Goal: Task Accomplishment & Management: Manage account settings

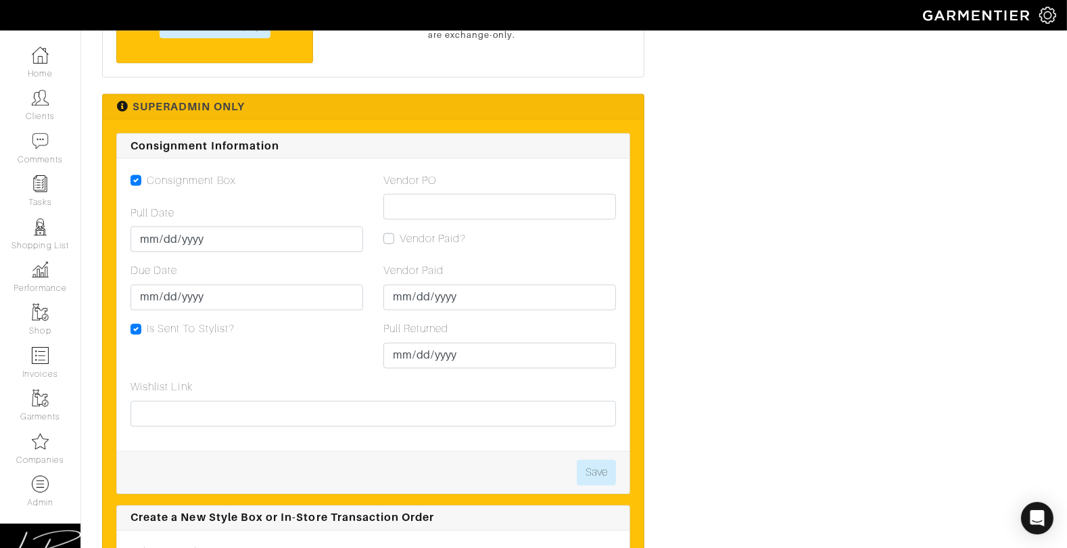
scroll to position [2677, 0]
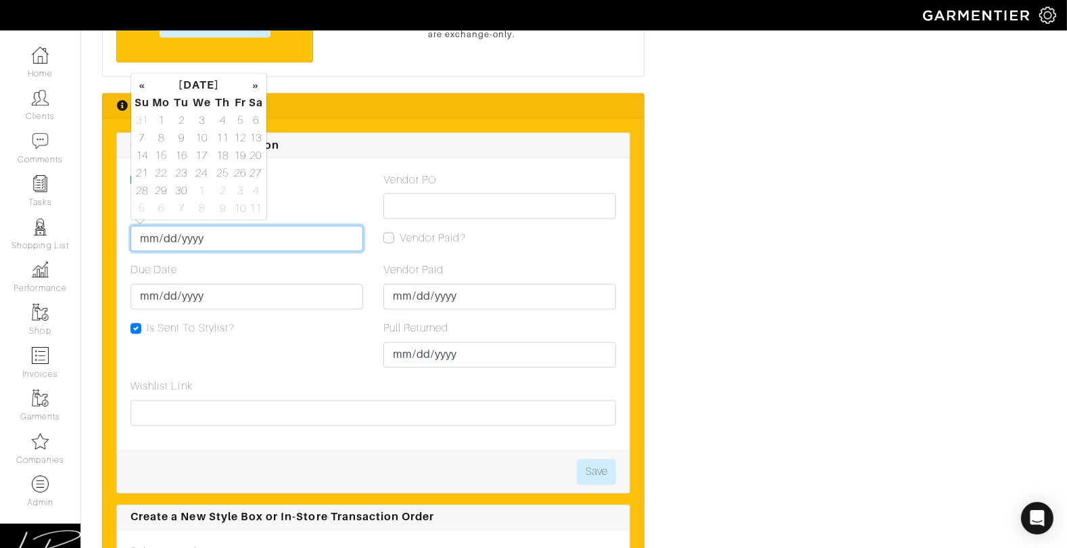
click at [141, 239] on input "Pull Date" at bounding box center [247, 239] width 233 height 26
click at [170, 158] on td "15" at bounding box center [161, 156] width 22 height 18
type input "2025-09-15"
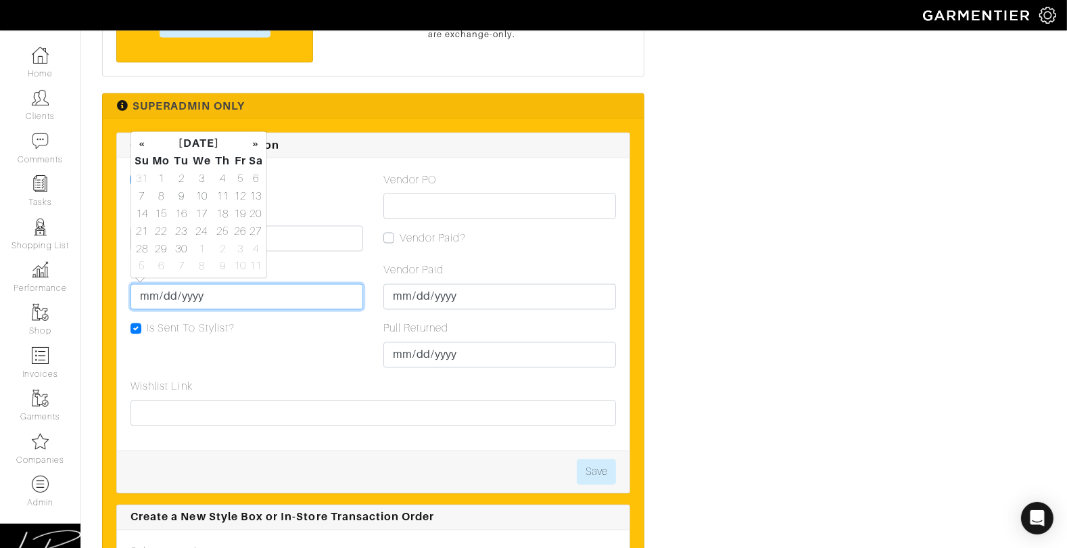
click at [145, 294] on input "Due Date" at bounding box center [247, 297] width 233 height 26
click at [158, 231] on td "22" at bounding box center [161, 232] width 22 height 18
type input "2025-09-22"
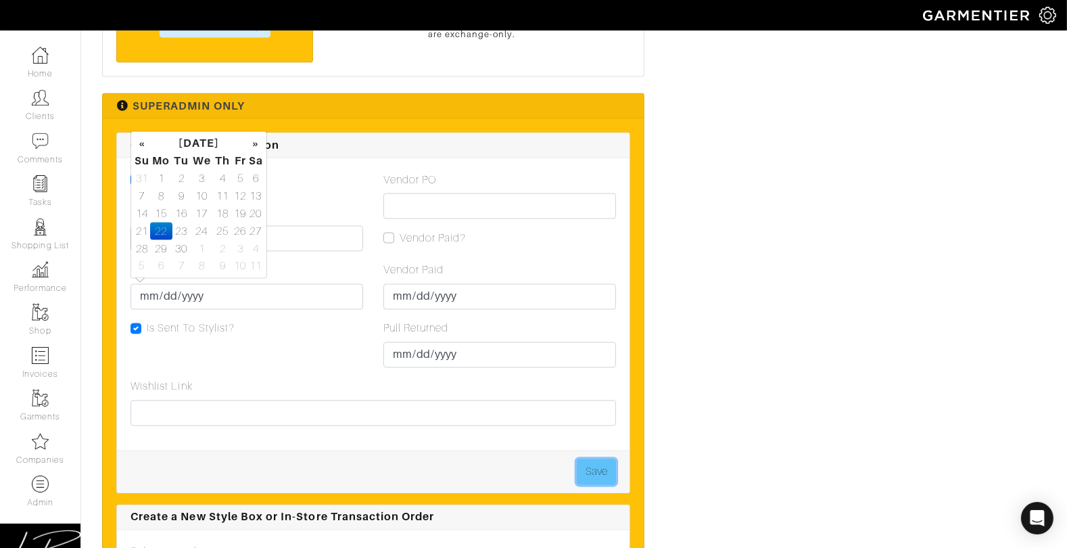
click at [609, 467] on button "Save" at bounding box center [596, 472] width 39 height 26
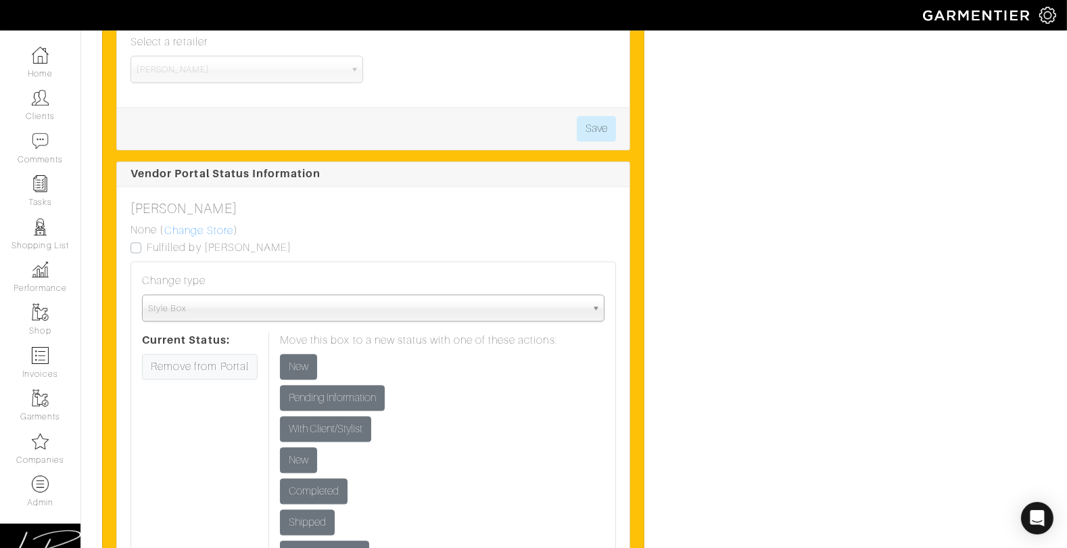
scroll to position [3248, 0]
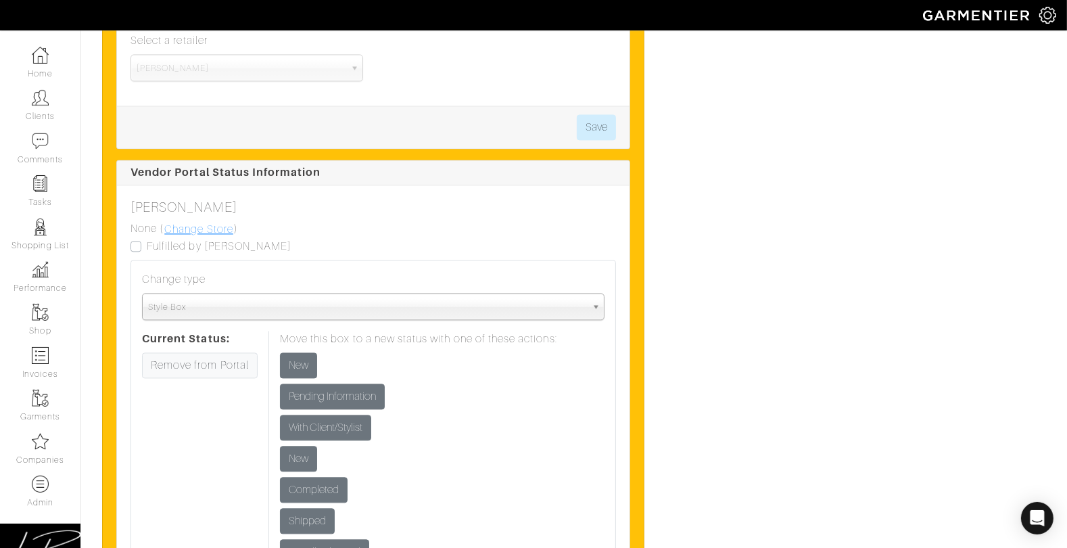
click at [189, 228] on link "Change Store" at bounding box center [199, 230] width 70 height 18
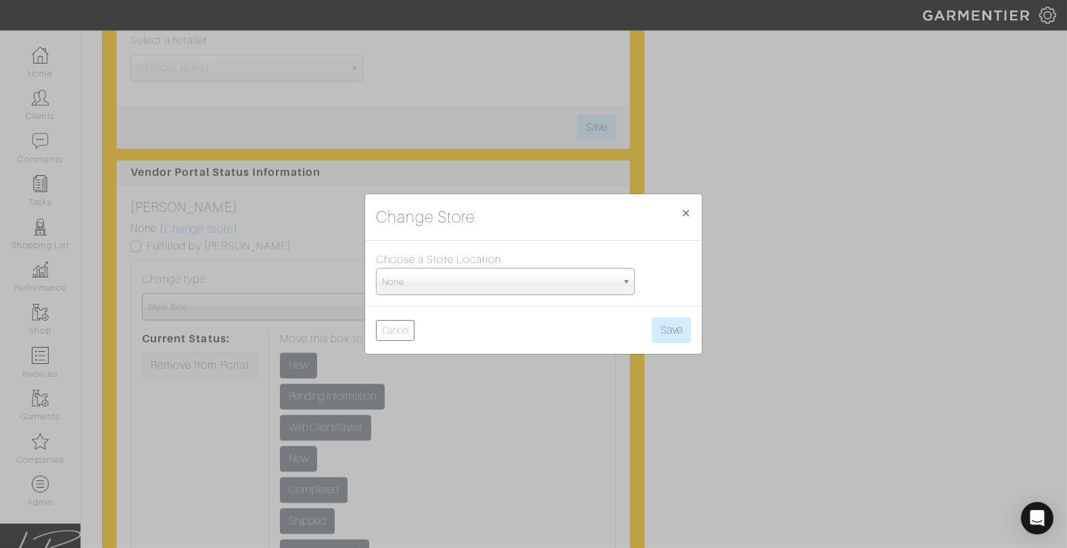
click at [414, 275] on span "None" at bounding box center [499, 282] width 235 height 27
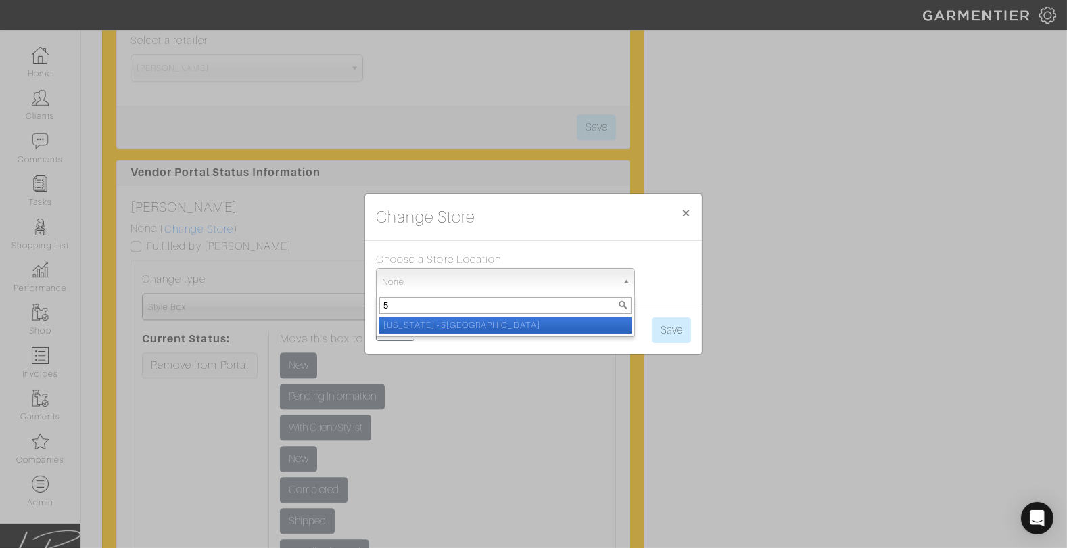
type input "5t"
select select "93"
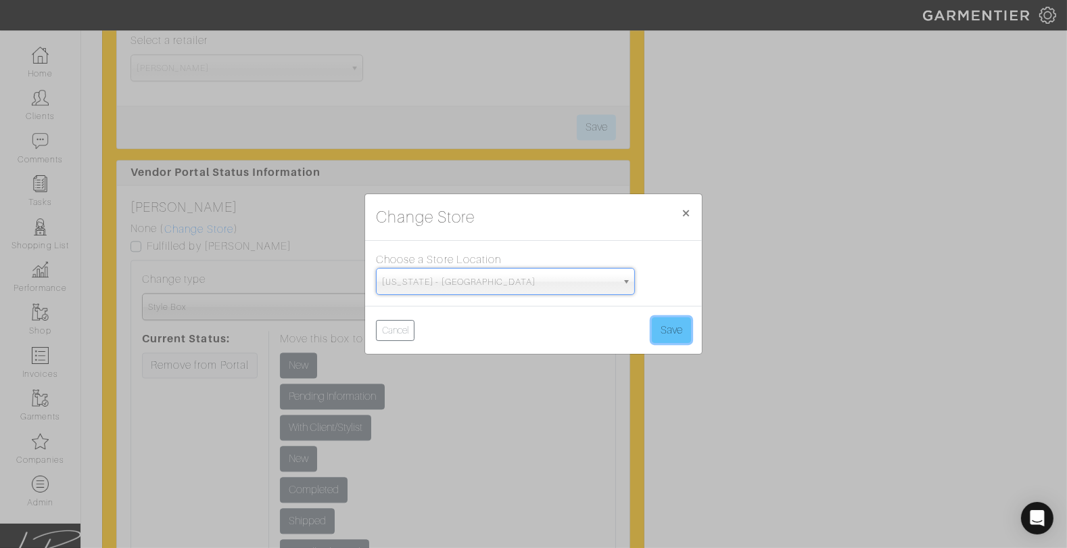
click at [674, 333] on button "Save" at bounding box center [671, 330] width 39 height 26
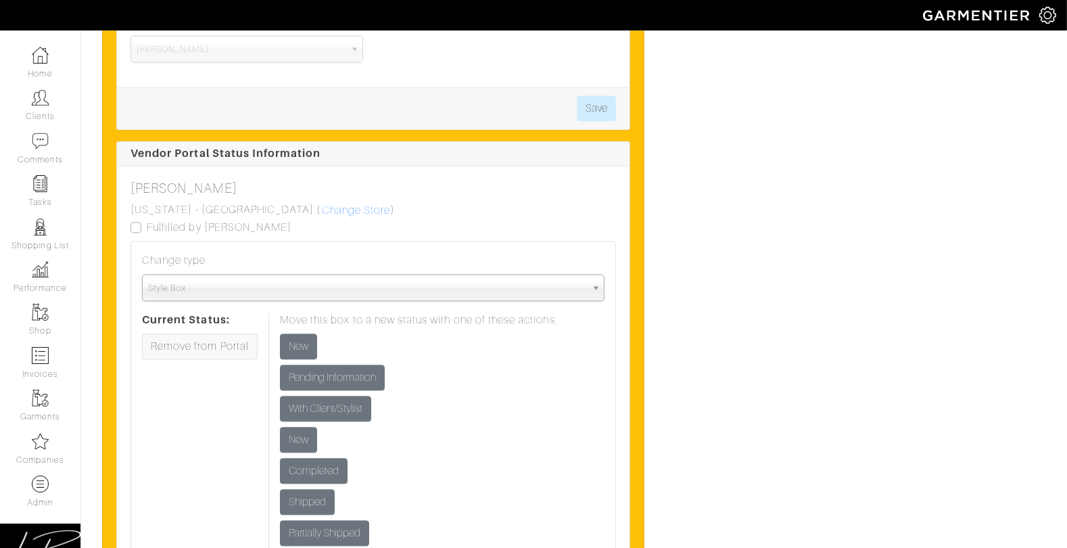
scroll to position [3270, 0]
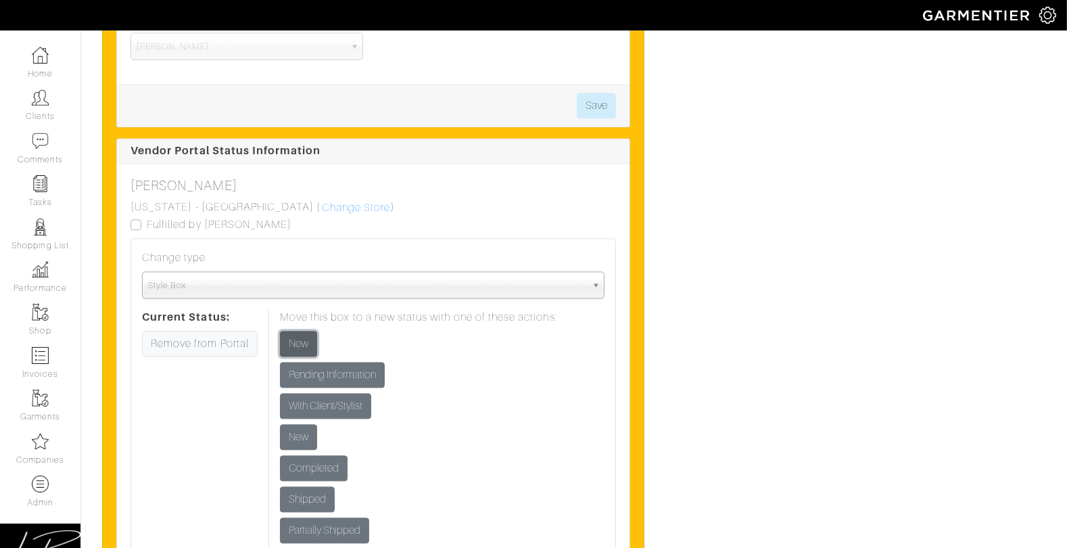
click at [287, 333] on input "New" at bounding box center [298, 344] width 37 height 26
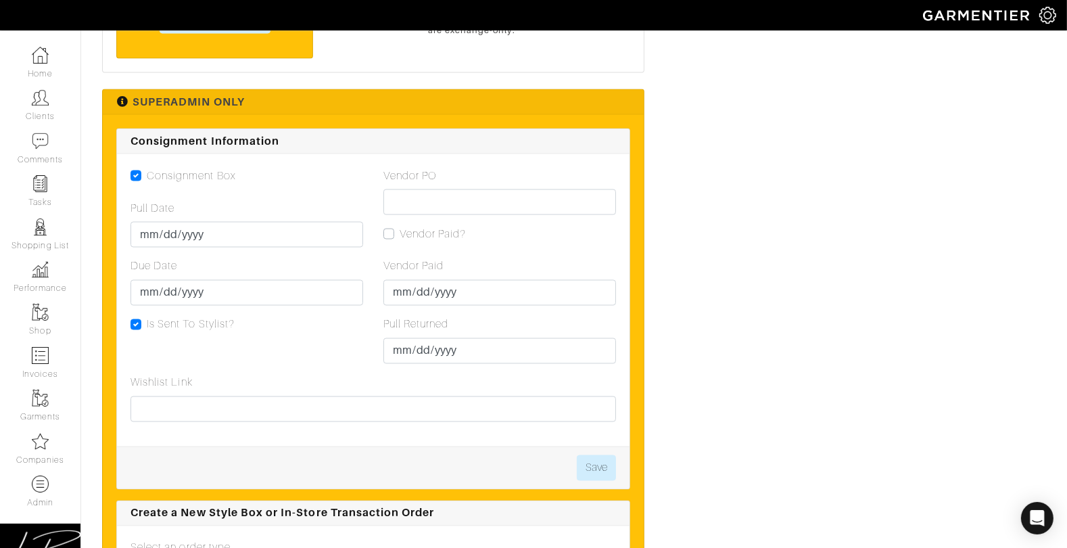
scroll to position [2668, 0]
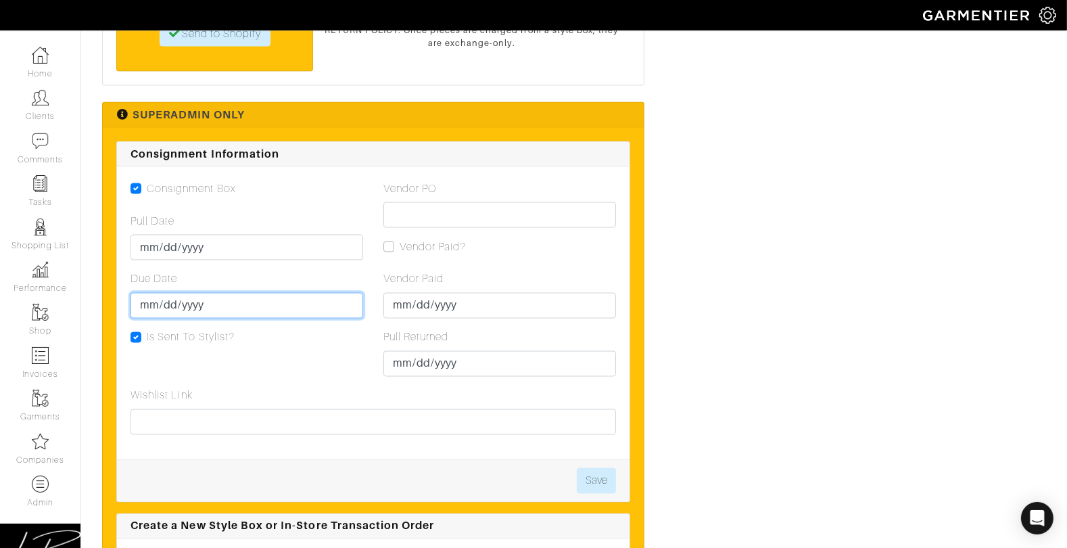
click at [166, 303] on input "2025-09-22" at bounding box center [247, 306] width 233 height 26
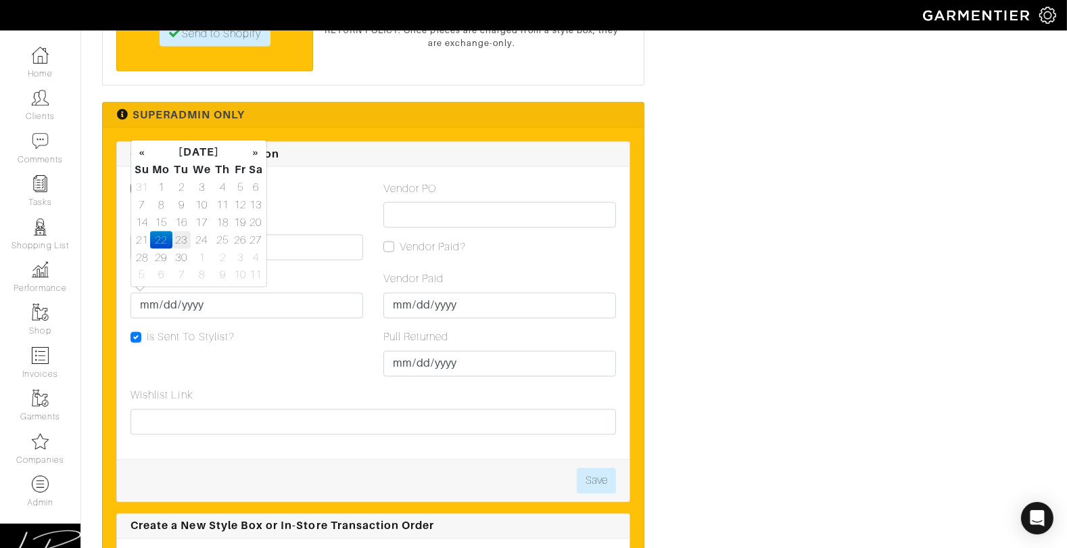
click at [183, 243] on td "23" at bounding box center [181, 240] width 18 height 18
type input "2025-09-23"
click at [611, 468] on button "Save" at bounding box center [596, 481] width 39 height 26
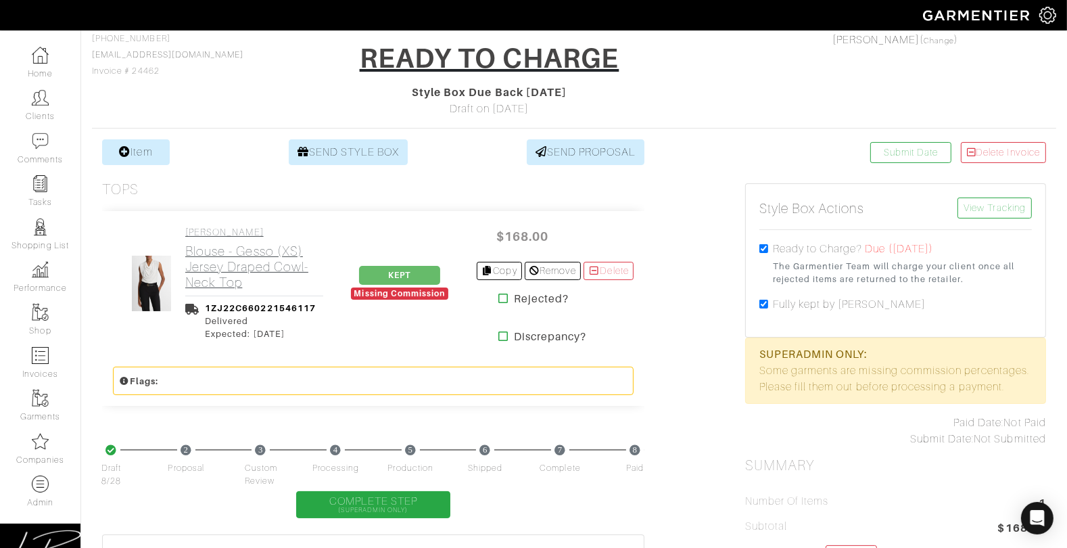
scroll to position [70, 0]
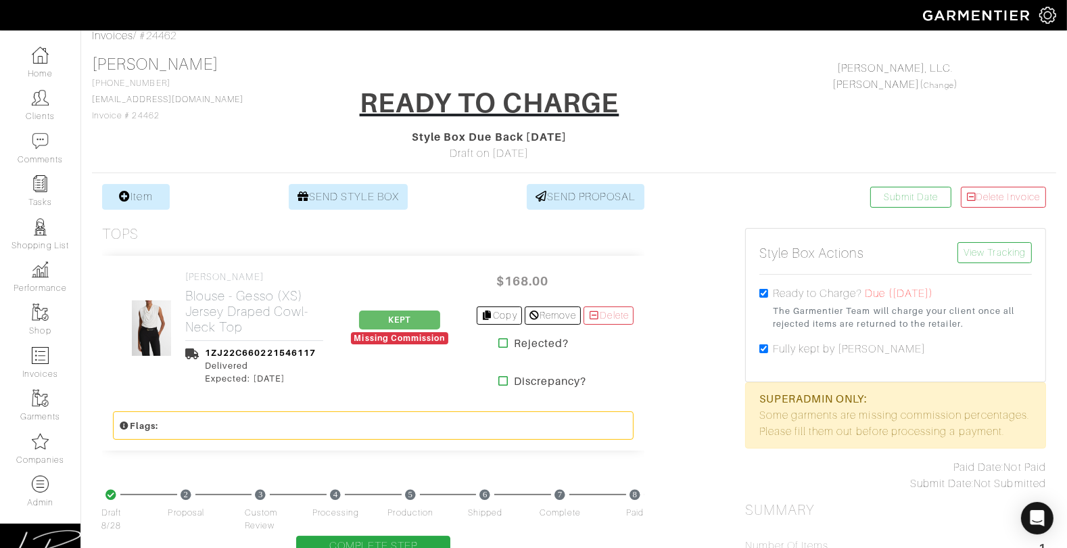
click at [764, 346] on input "checkbox" at bounding box center [764, 348] width 9 height 9
checkbox input "false"
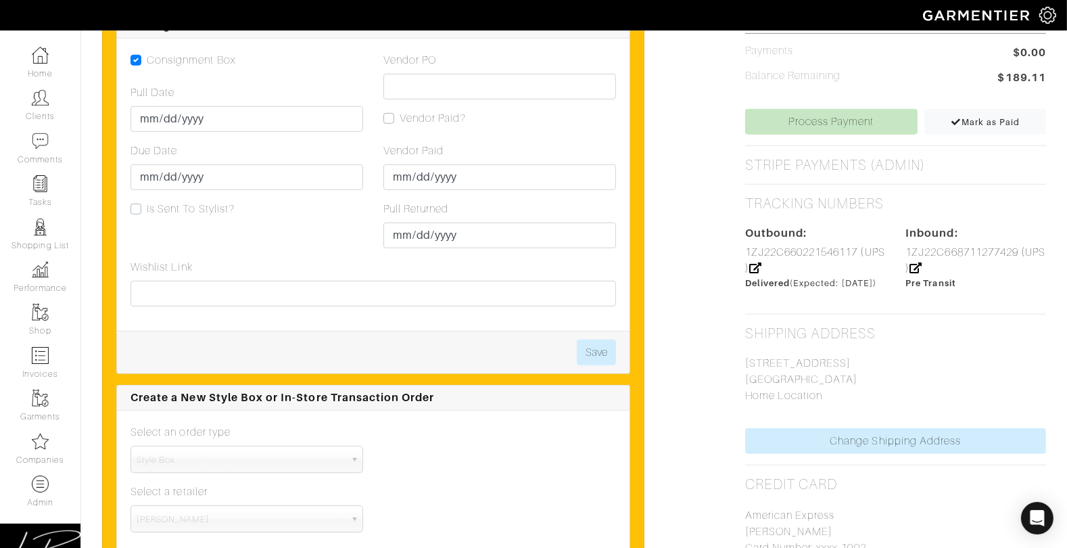
scroll to position [810, 0]
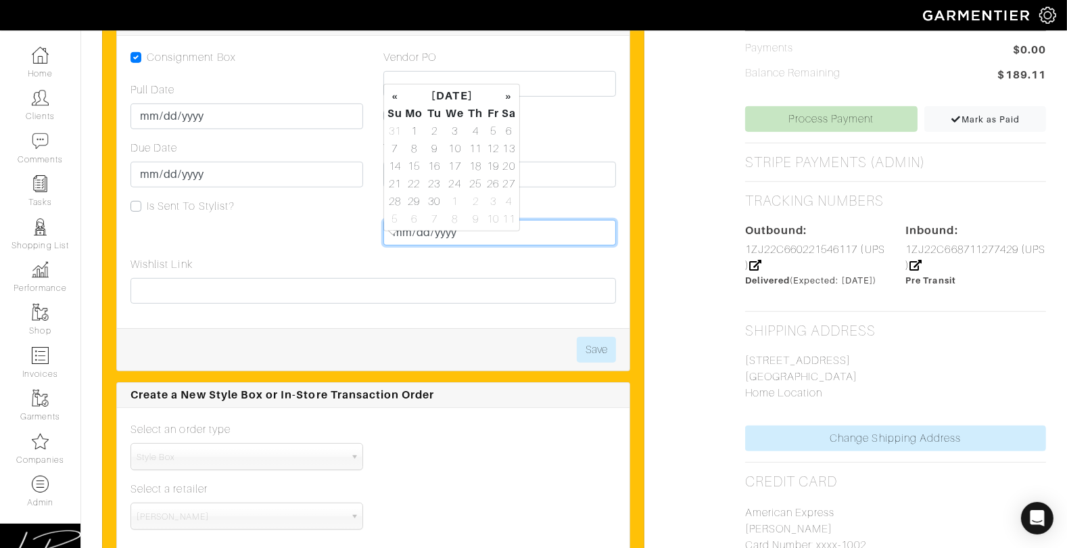
click at [396, 244] on input "Pull Returned" at bounding box center [500, 233] width 233 height 26
click at [456, 149] on td "10" at bounding box center [455, 149] width 23 height 18
type input "2025-09-10"
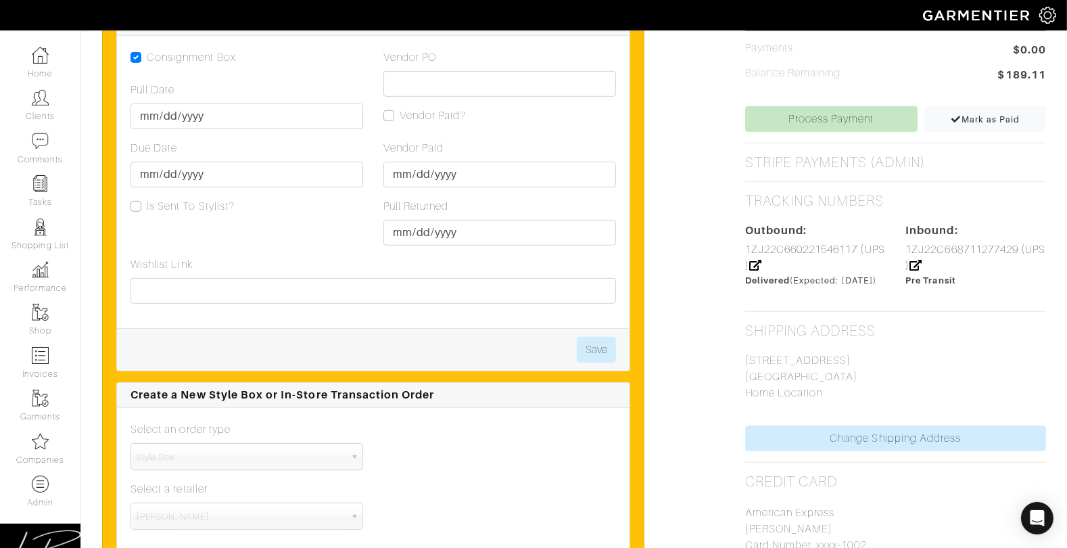
click at [571, 160] on div "Vendor Paid" at bounding box center [500, 163] width 233 height 47
click at [601, 359] on button "Save" at bounding box center [596, 350] width 39 height 26
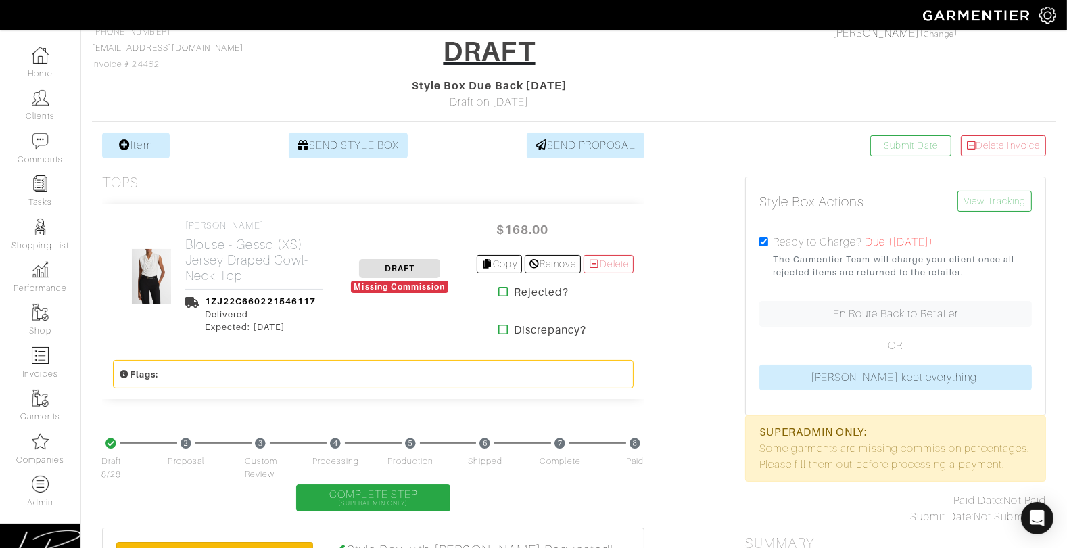
scroll to position [124, 0]
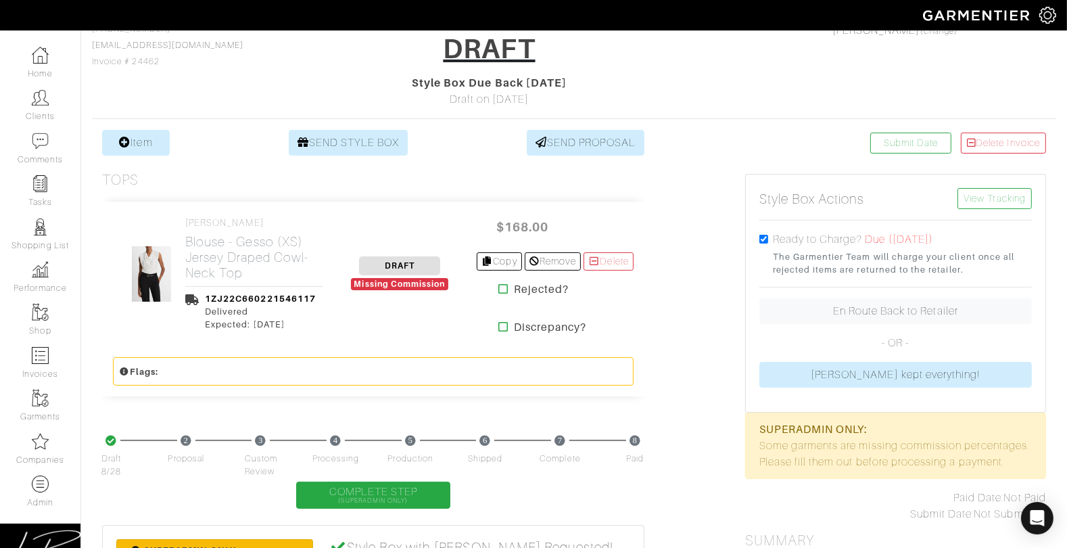
click at [181, 253] on div "VINCE Blouse - Gesso (XS) Jersey Draped Cowl-Neck Top 1ZJ22C660221546117 Delive…" at bounding box center [223, 274] width 221 height 114
click at [205, 249] on h2 "Blouse - Gesso (XS) Jersey Draped Cowl-Neck Top" at bounding box center [254, 257] width 138 height 47
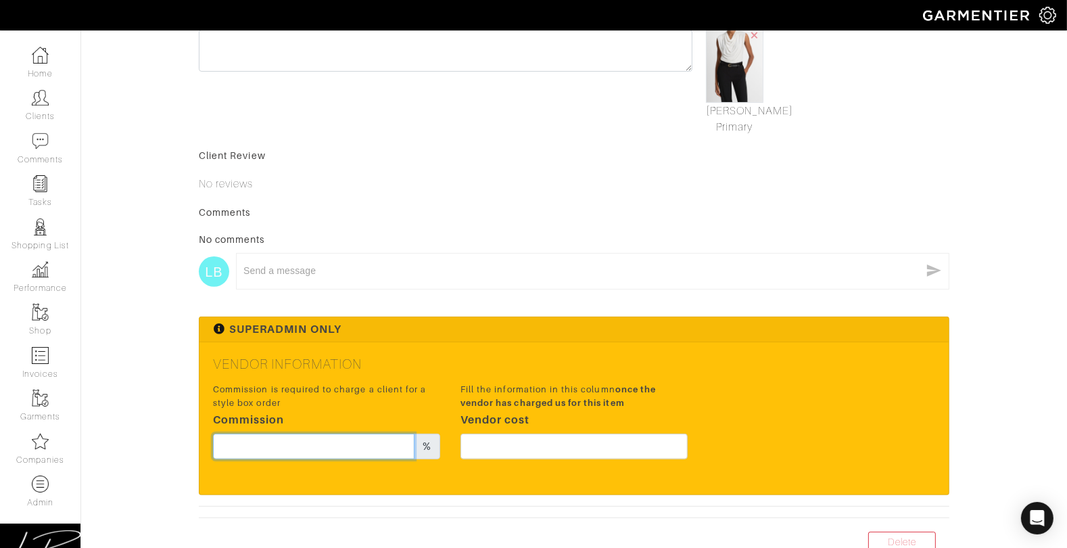
scroll to position [467, 0]
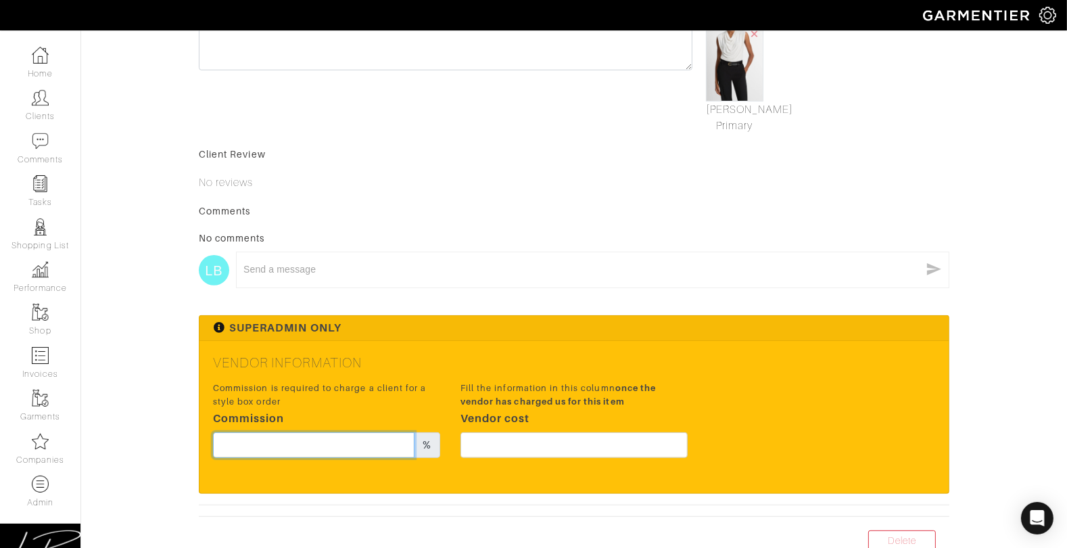
click at [333, 374] on div "Vendor Information Commission is required to charge a client for a style box or…" at bounding box center [574, 417] width 749 height 152
type input "20"
click at [528, 339] on div "Superadmin Only Vendor Information Commission is required to charge a client fo…" at bounding box center [574, 404] width 751 height 178
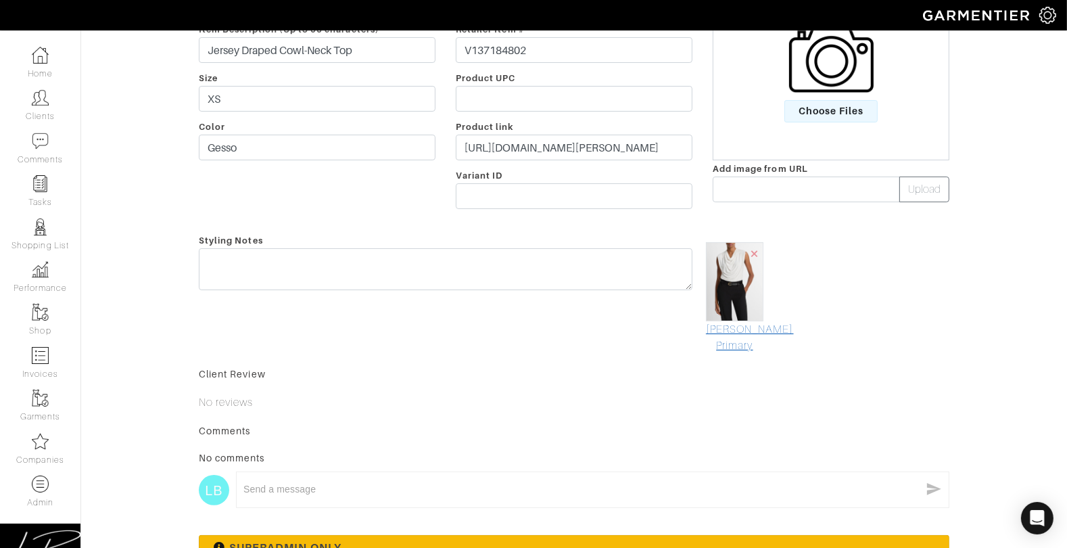
scroll to position [534, 0]
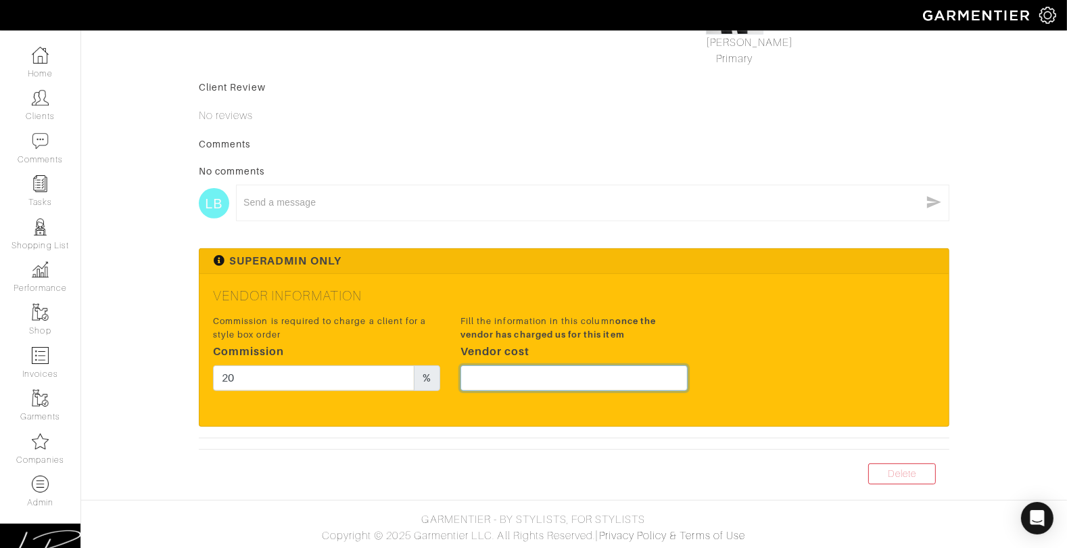
click at [599, 381] on input "text" at bounding box center [574, 378] width 227 height 26
type input "126"
click at [731, 334] on div "Commission is required to charge a client for a style box order Commission 20 %…" at bounding box center [574, 356] width 743 height 89
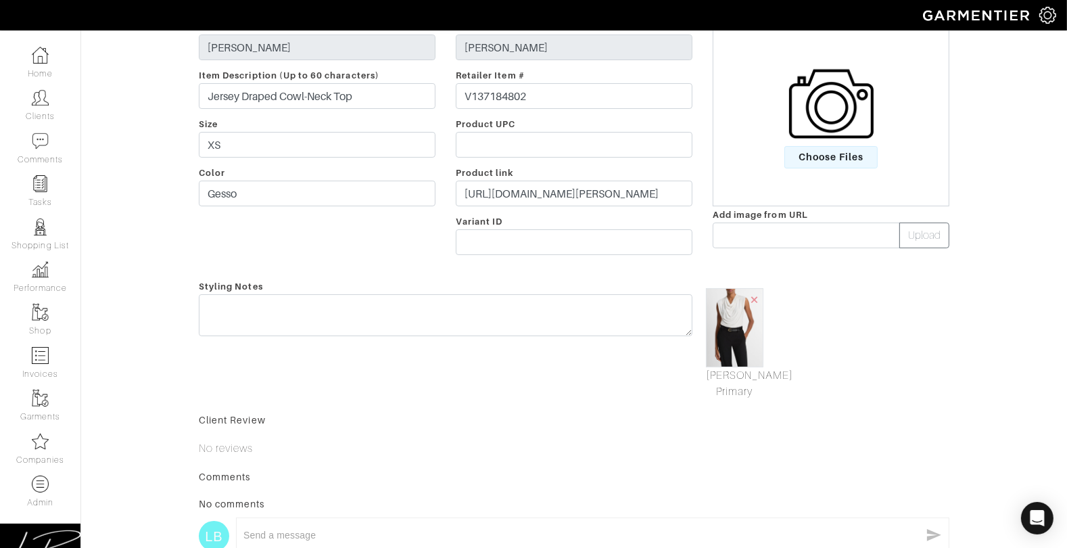
scroll to position [0, 0]
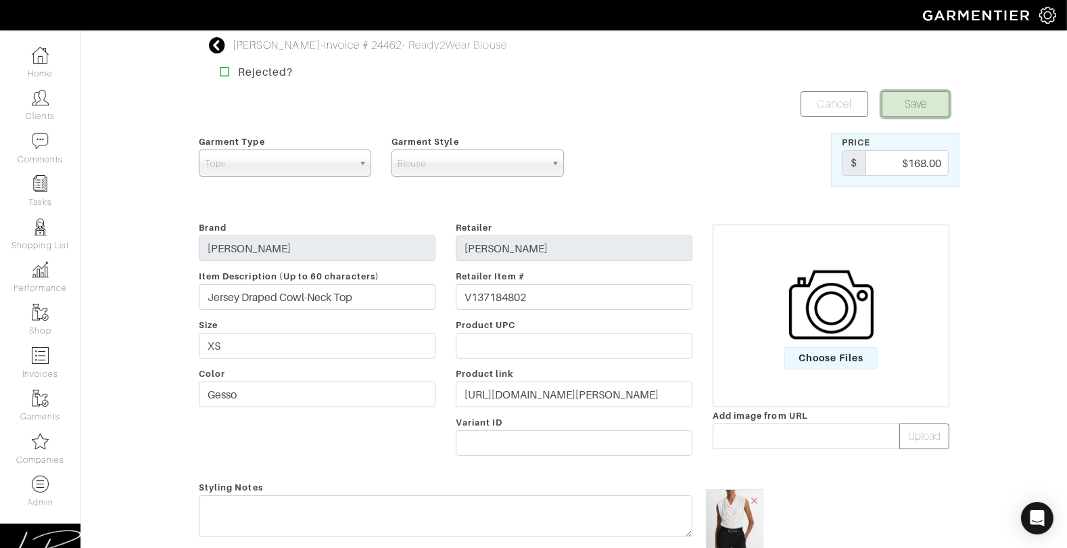
click at [904, 105] on button "Save" at bounding box center [916, 104] width 68 height 26
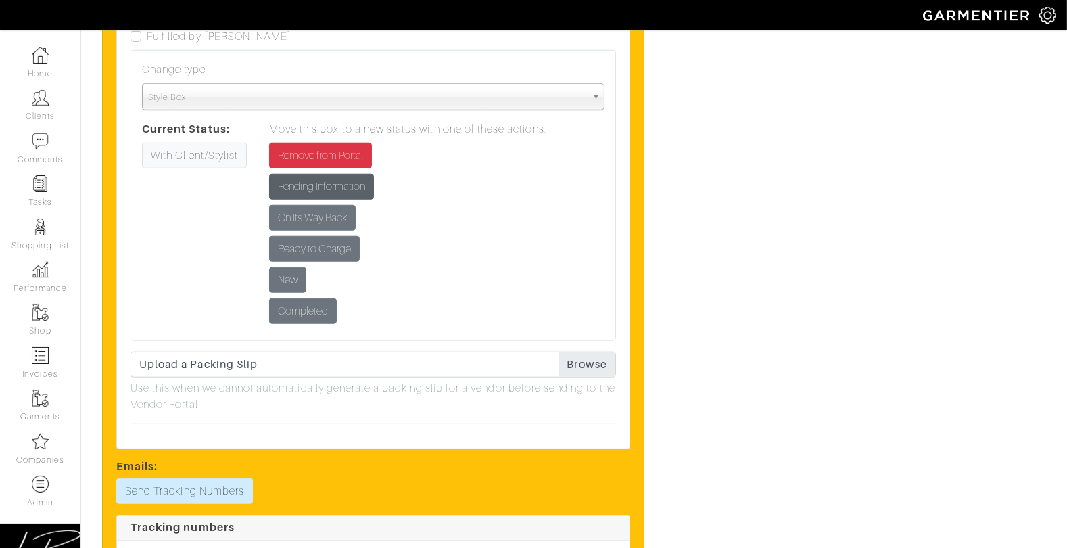
scroll to position [1467, 0]
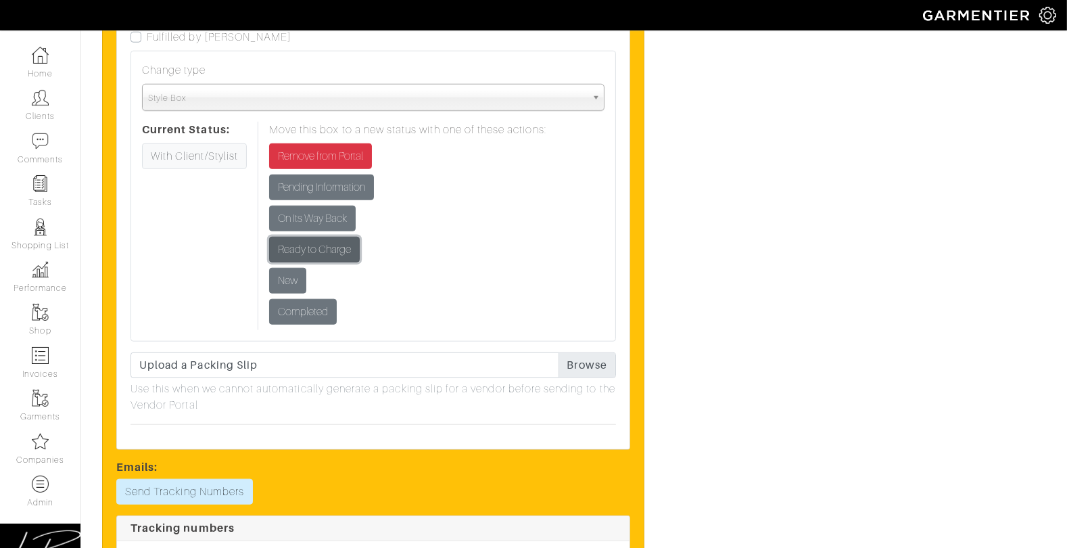
click at [315, 262] on input "Ready to Charge" at bounding box center [314, 250] width 91 height 26
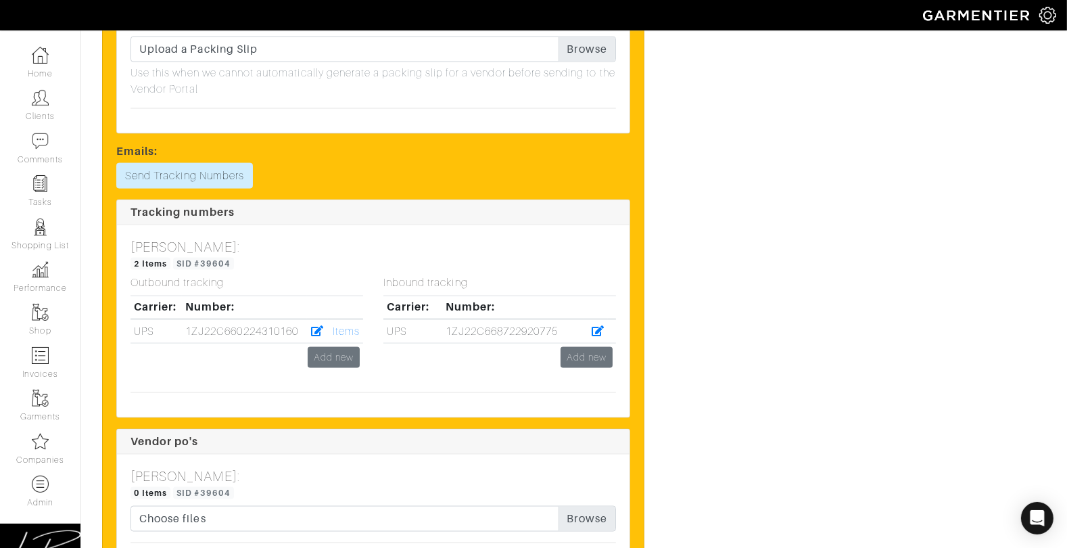
scroll to position [2261, 0]
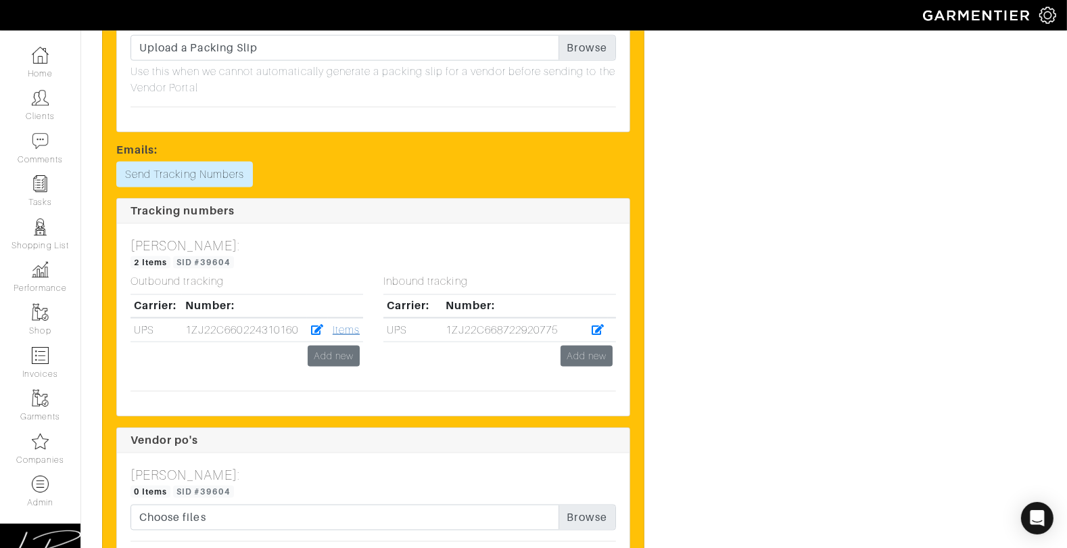
click at [339, 324] on link "Items" at bounding box center [346, 330] width 27 height 12
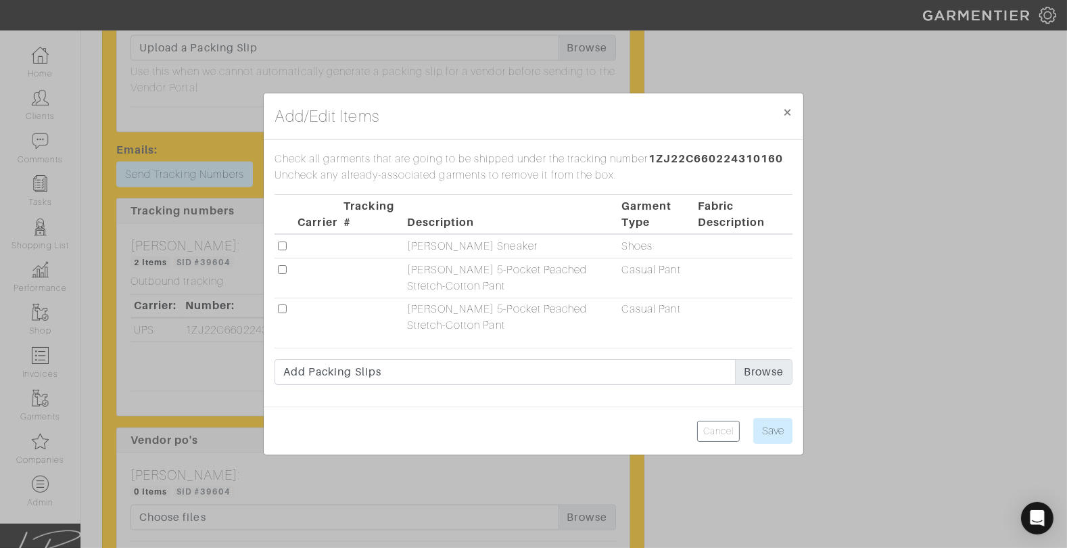
click at [283, 244] on input "checkbox" at bounding box center [282, 245] width 9 height 9
checkbox input "true"
click at [283, 267] on input "checkbox" at bounding box center [282, 269] width 9 height 9
checkbox input "true"
click at [760, 429] on input "Save" at bounding box center [773, 431] width 39 height 26
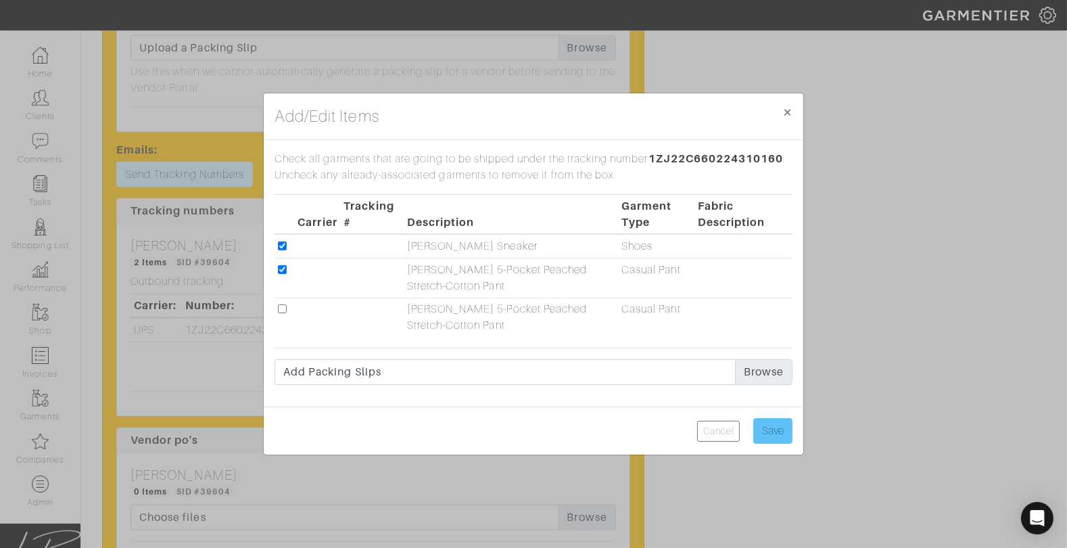
type input "Saving..."
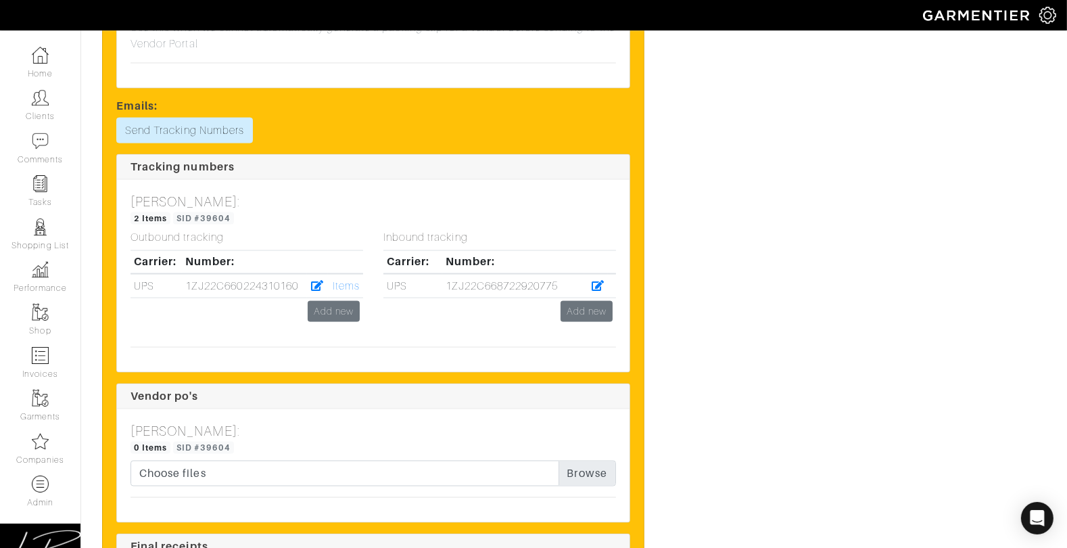
scroll to position [2353, 0]
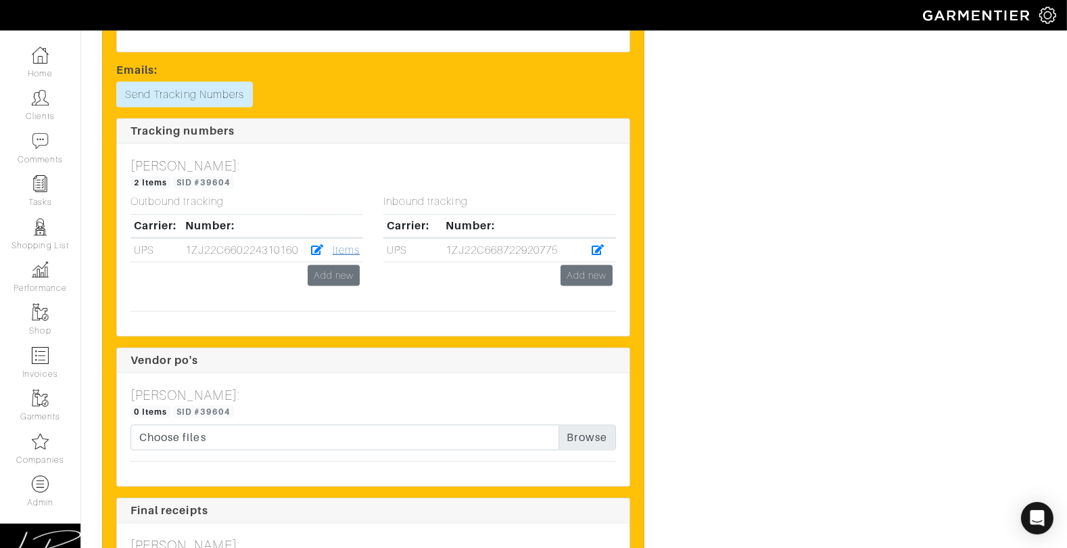
click at [348, 256] on link "Items" at bounding box center [346, 250] width 27 height 12
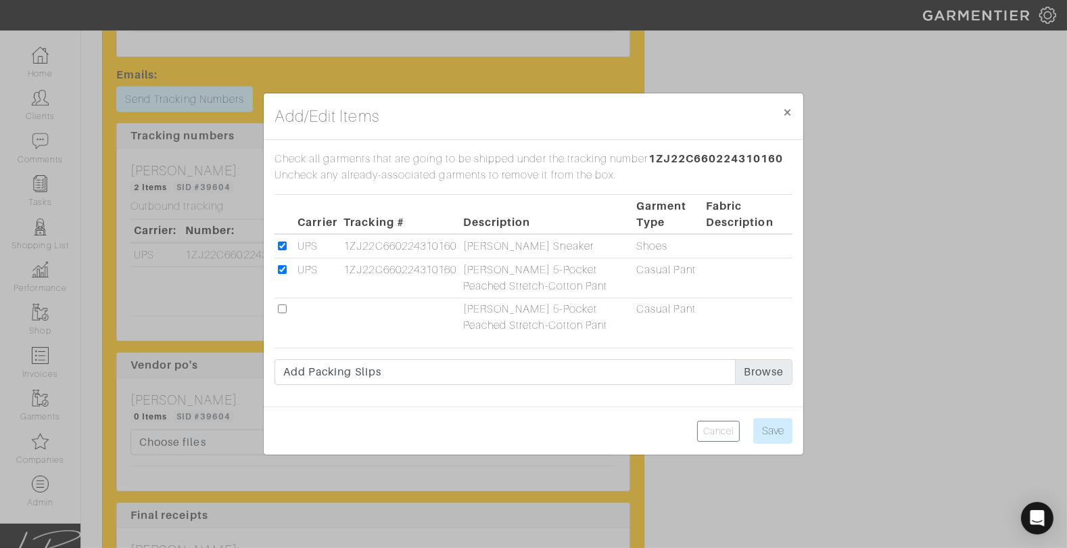
scroll to position [2345, 0]
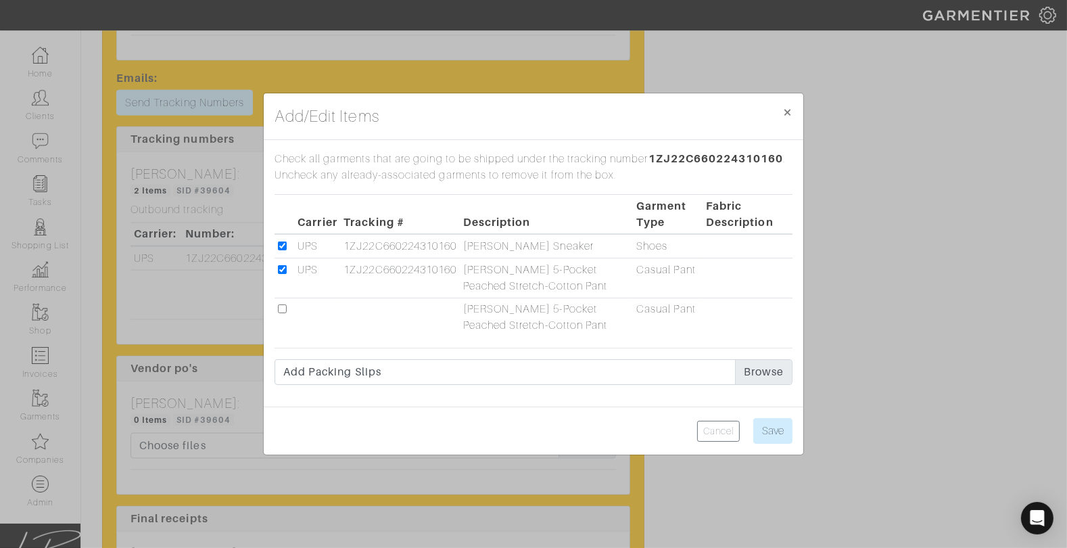
click at [281, 307] on input "checkbox" at bounding box center [282, 308] width 9 height 9
checkbox input "true"
drag, startPoint x: 283, startPoint y: 269, endPoint x: 369, endPoint y: 310, distance: 95.0
click at [283, 269] on input "checkbox" at bounding box center [282, 269] width 9 height 9
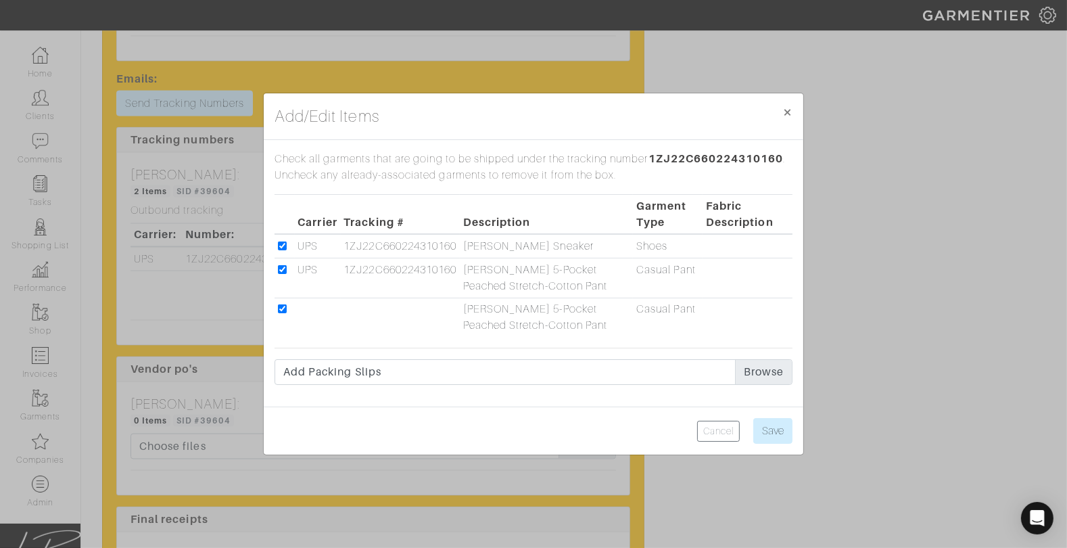
checkbox input "false"
click at [762, 427] on input "Save" at bounding box center [773, 431] width 39 height 26
type input "Save"
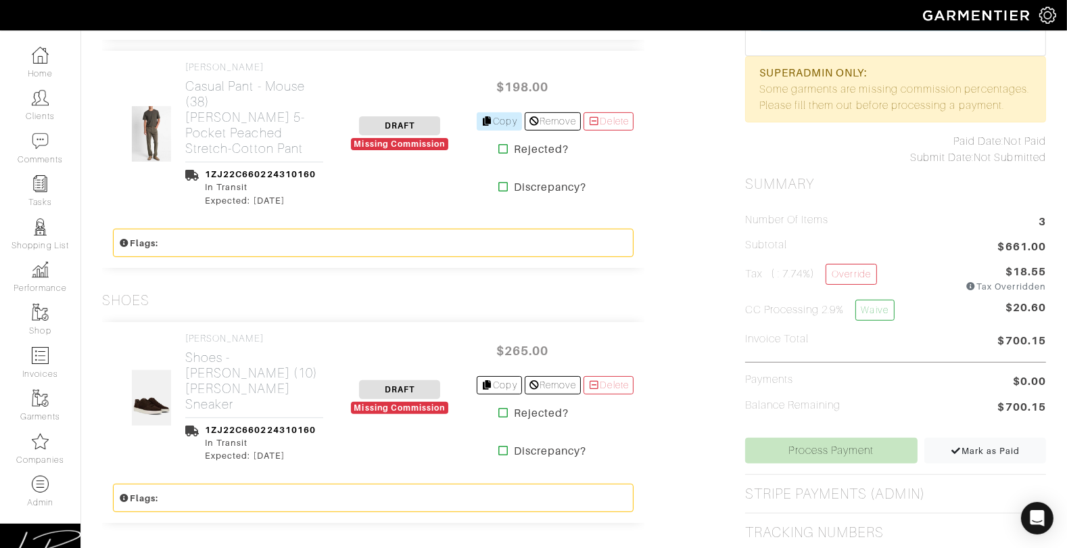
scroll to position [538, 0]
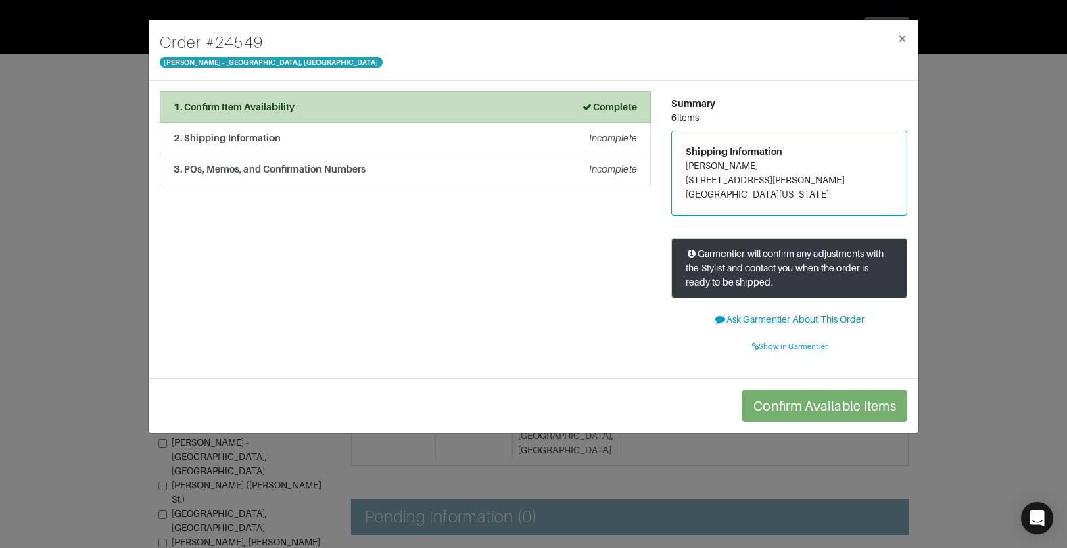
scroll to position [98, 0]
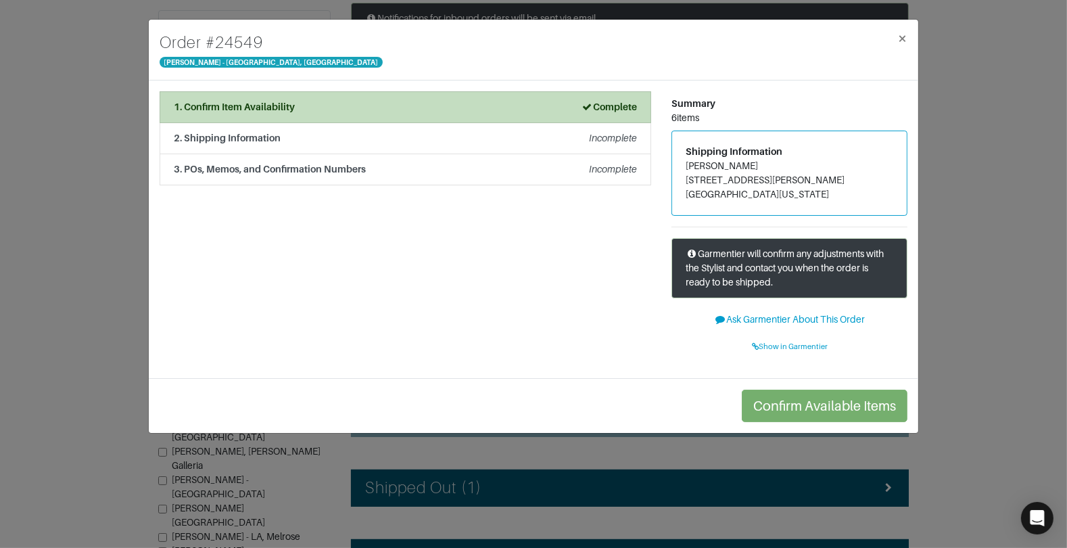
click at [133, 77] on div "Order # [GEOGRAPHIC_DATA][PERSON_NAME] × 1. Confirm Item Availability Complete …" at bounding box center [533, 274] width 1067 height 548
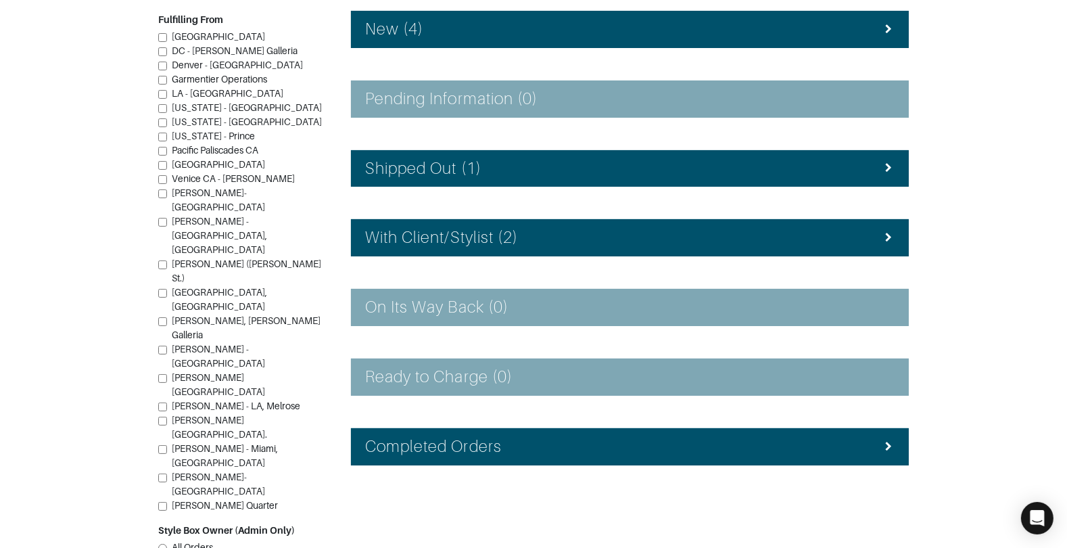
scroll to position [222, 0]
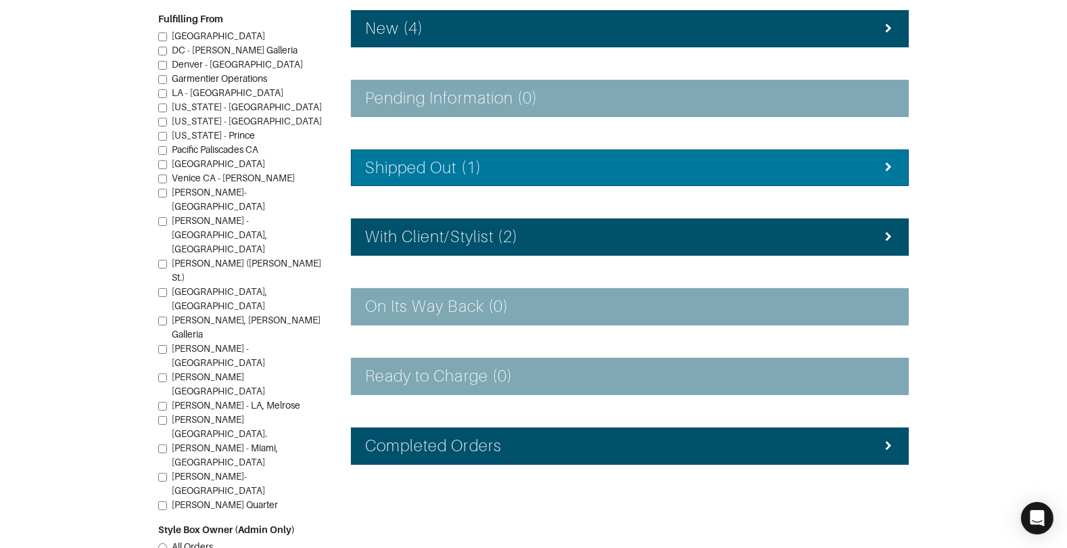
click at [471, 154] on li "Shipped Out (1)" at bounding box center [630, 167] width 558 height 37
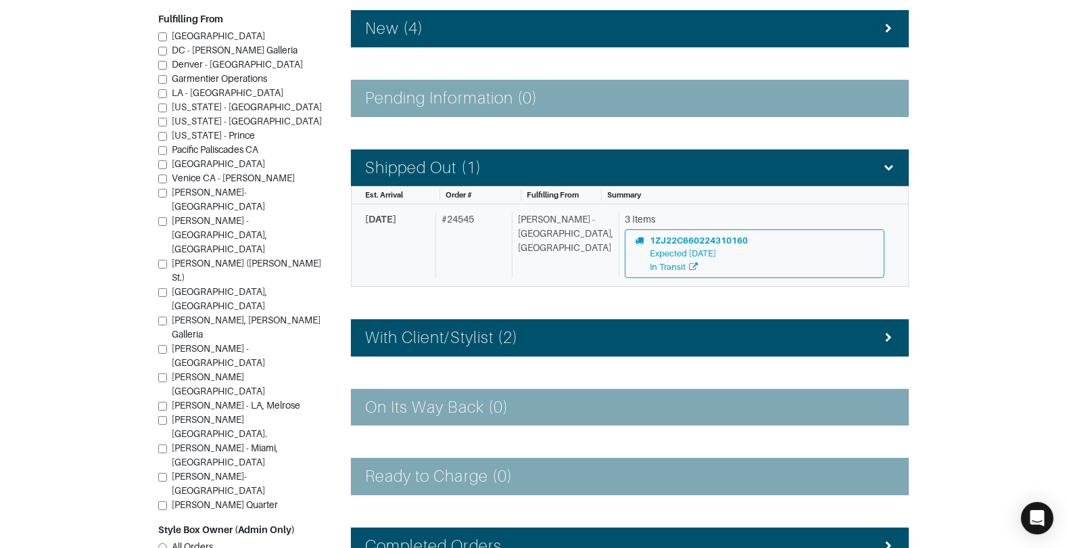
click at [566, 256] on div "[PERSON_NAME] - [GEOGRAPHIC_DATA], [GEOGRAPHIC_DATA]" at bounding box center [562, 245] width 101 height 66
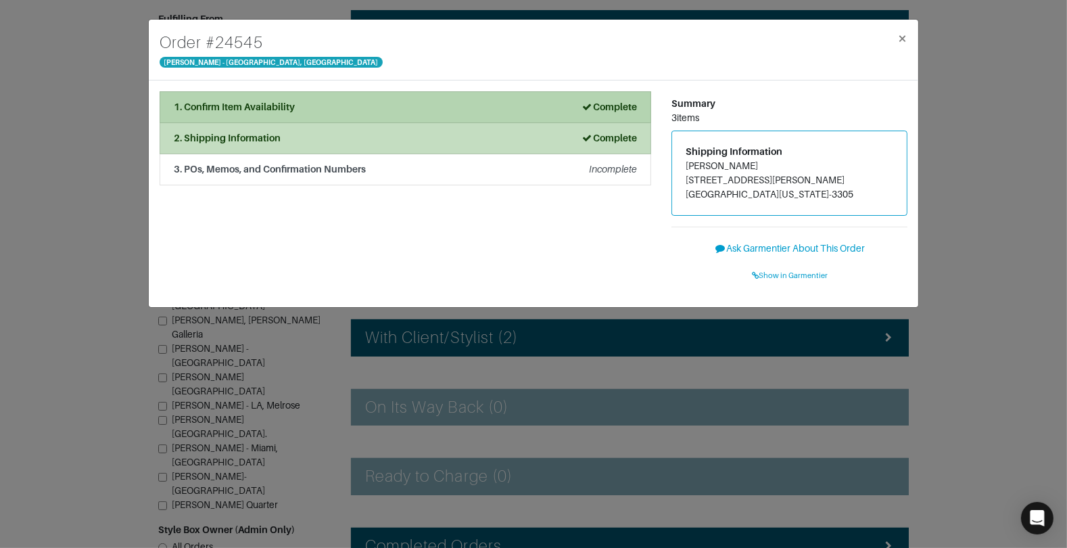
click at [371, 111] on div "1. Confirm Item Availability Complete" at bounding box center [405, 107] width 463 height 14
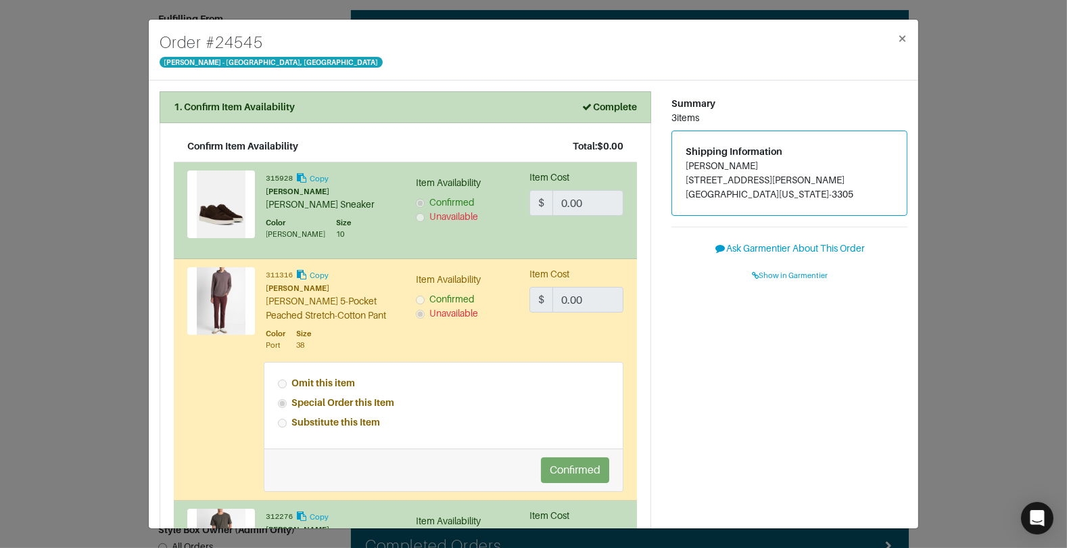
click at [131, 133] on div "Order # 24545 Vince - Chicago, Oak Street × 1. Confirm Item Availability Comple…" at bounding box center [533, 274] width 1067 height 548
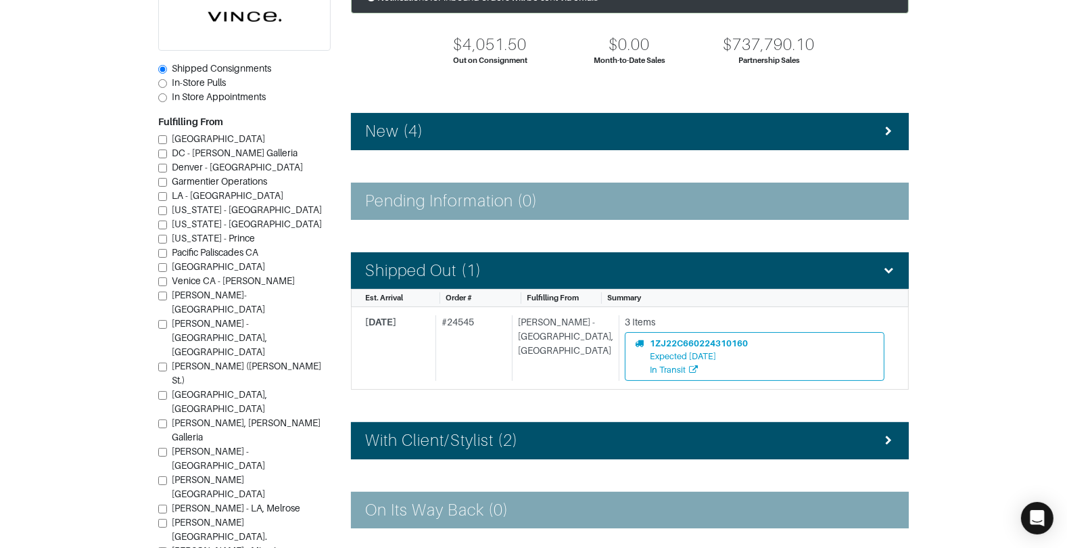
scroll to position [82, 0]
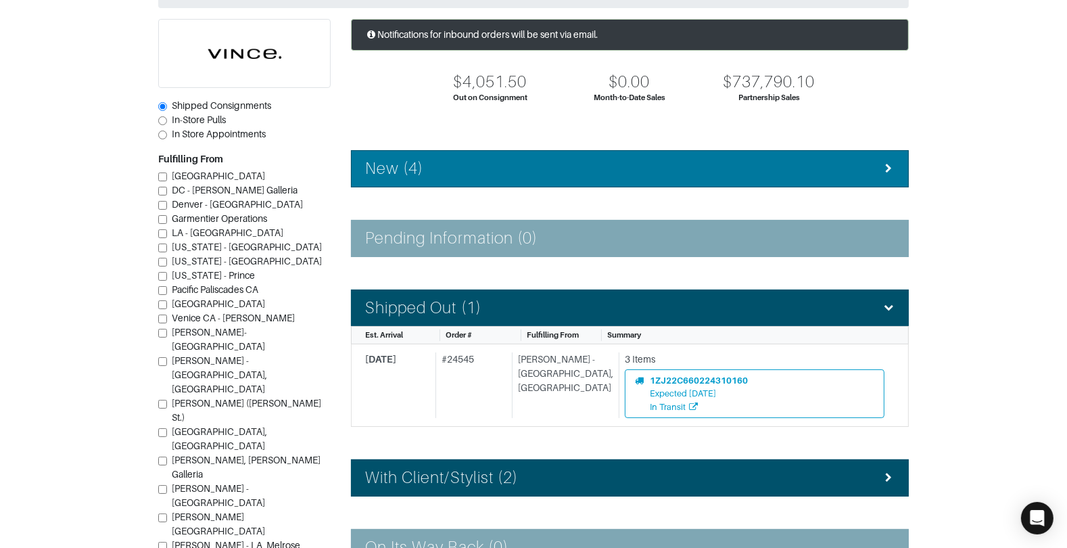
click at [457, 168] on div "New (4)" at bounding box center [630, 169] width 530 height 20
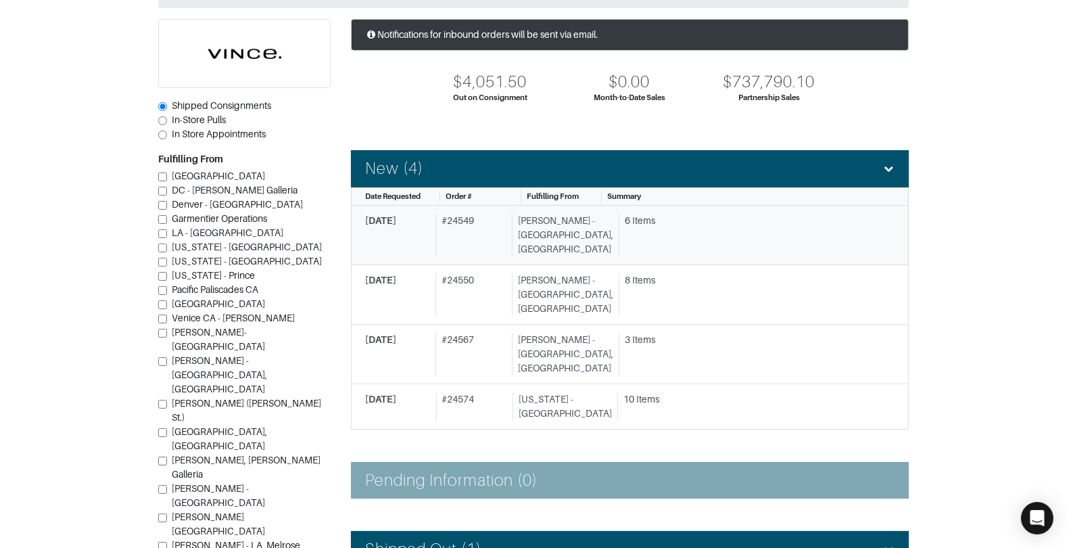
click at [530, 214] on div "[PERSON_NAME] - [GEOGRAPHIC_DATA], [GEOGRAPHIC_DATA]" at bounding box center [562, 235] width 101 height 43
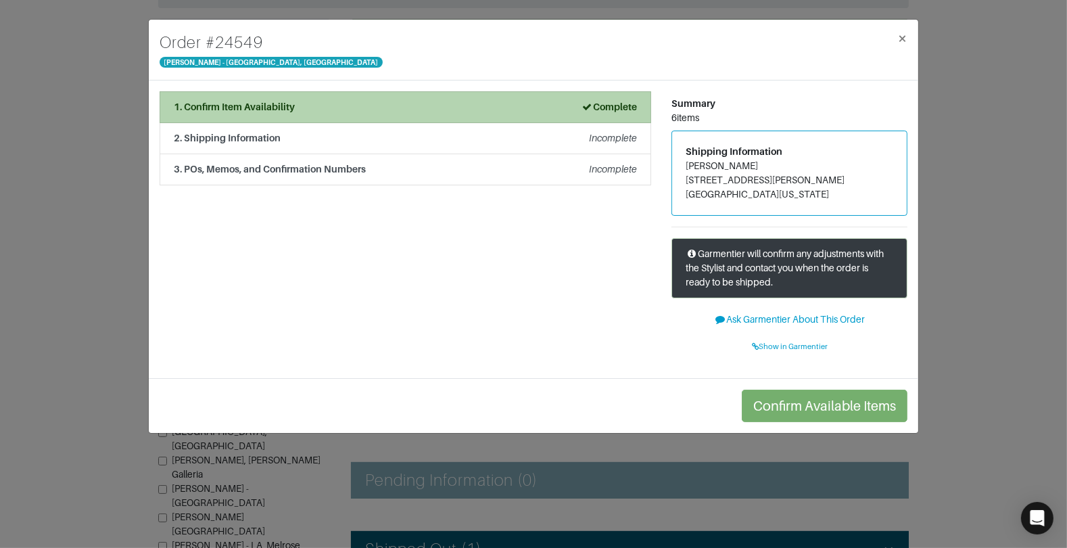
click at [358, 107] on div "1. Confirm Item Availability Complete" at bounding box center [405, 107] width 463 height 14
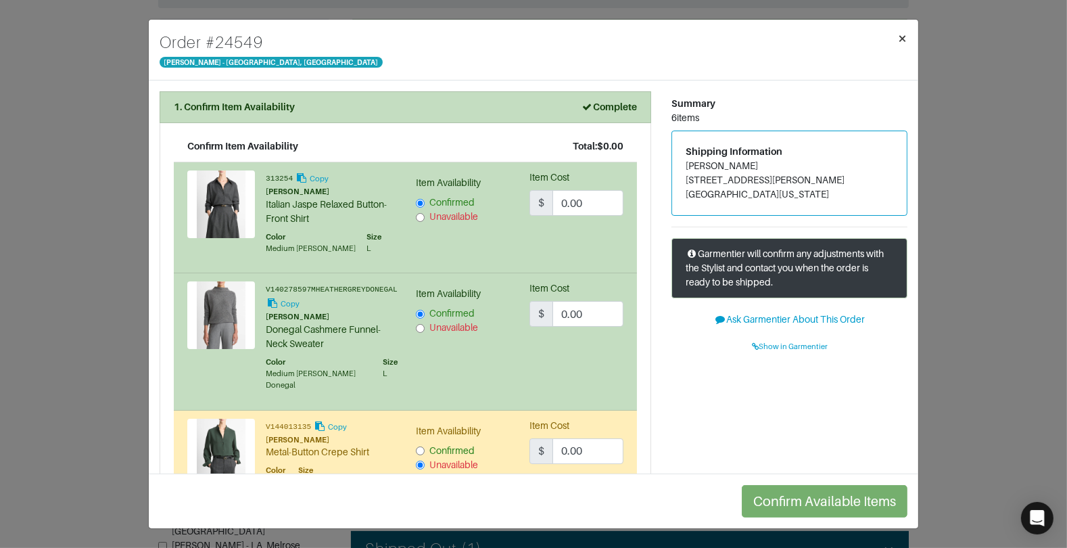
click at [899, 33] on span "×" at bounding box center [903, 38] width 10 height 18
